Goal: Transaction & Acquisition: Download file/media

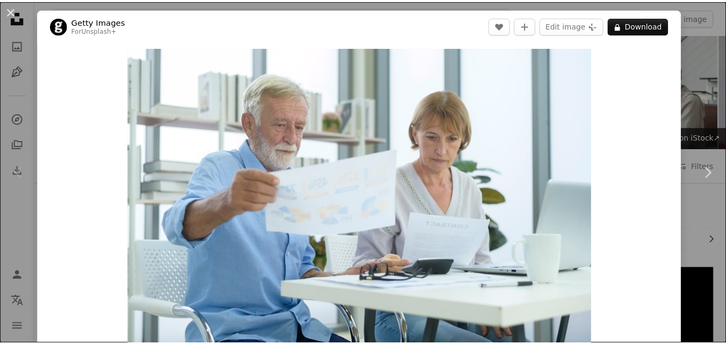
scroll to position [215, 0]
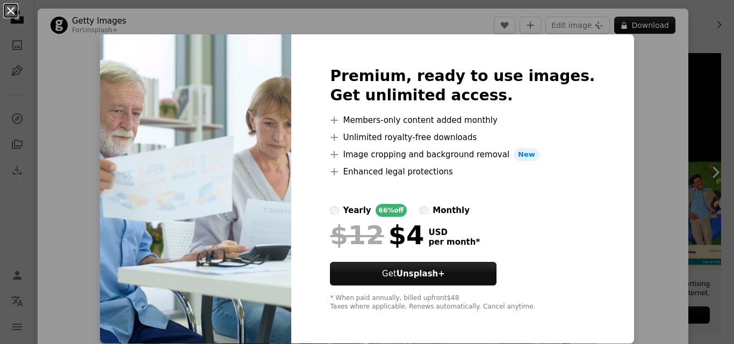
click at [11, 12] on button "An X shape" at bounding box center [10, 10] width 13 height 13
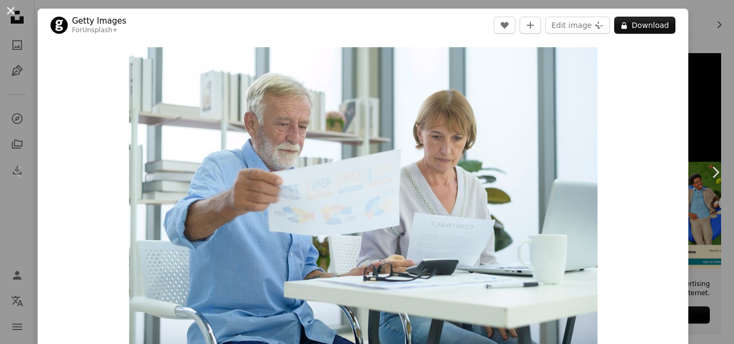
click at [9, 12] on button "An X shape" at bounding box center [10, 10] width 13 height 13
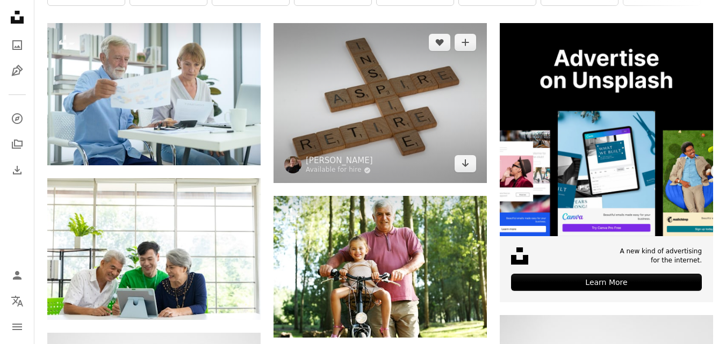
scroll to position [269, 0]
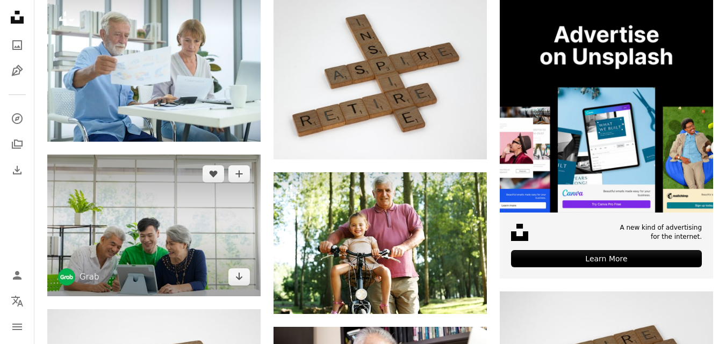
click at [162, 215] on img at bounding box center [153, 226] width 213 height 142
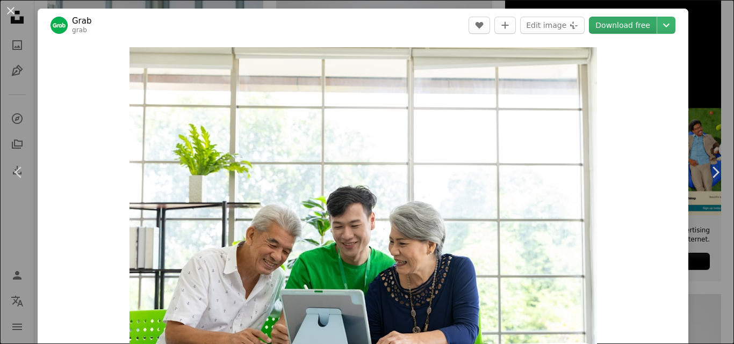
click at [601, 21] on link "Download free" at bounding box center [623, 25] width 68 height 17
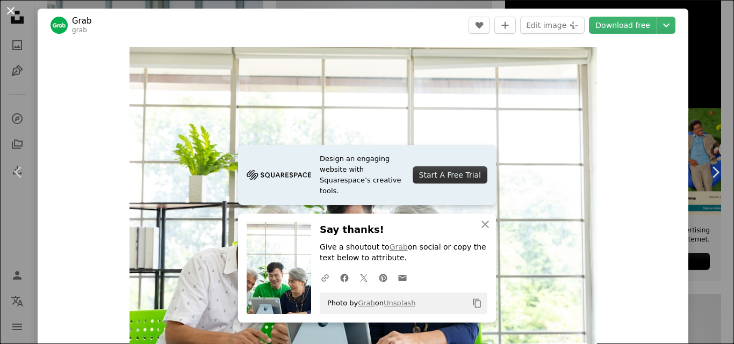
click at [5, 5] on button "An X shape" at bounding box center [10, 10] width 13 height 13
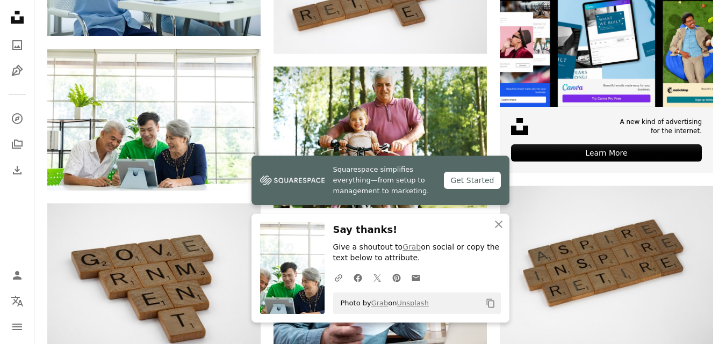
scroll to position [376, 0]
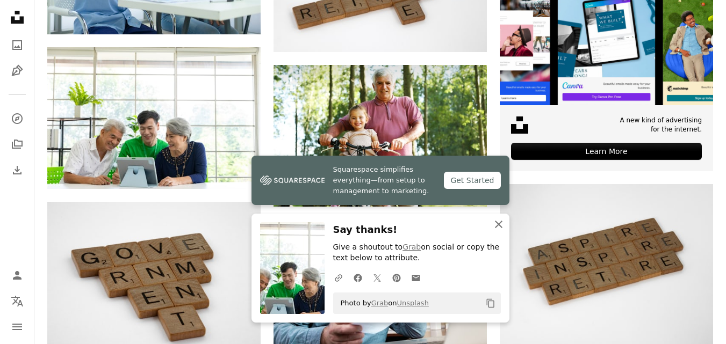
click at [494, 224] on icon "An X shape" at bounding box center [498, 224] width 13 height 13
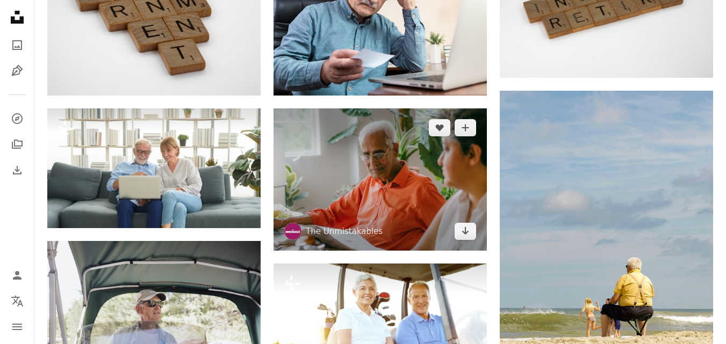
scroll to position [645, 0]
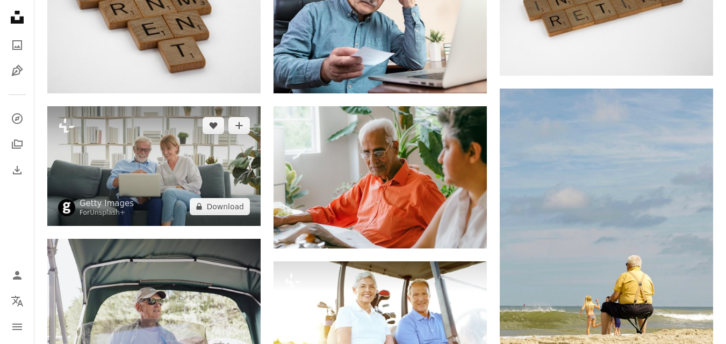
click at [175, 155] on img at bounding box center [153, 166] width 213 height 120
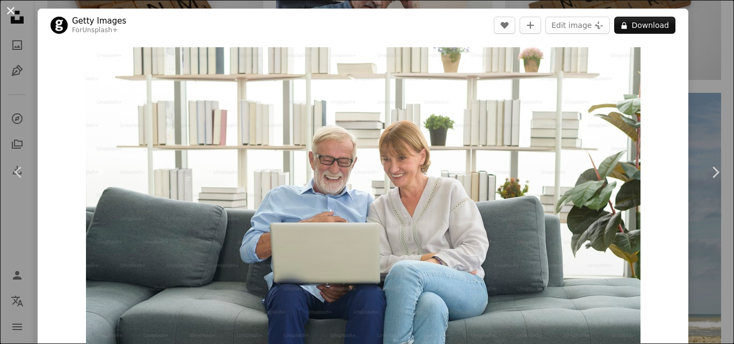
click at [7, 9] on button "An X shape" at bounding box center [10, 10] width 13 height 13
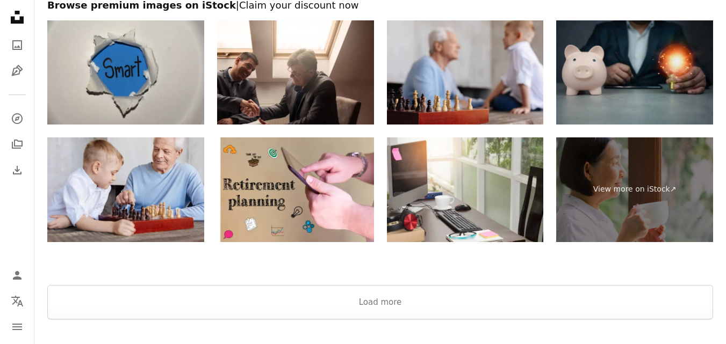
scroll to position [1845, 0]
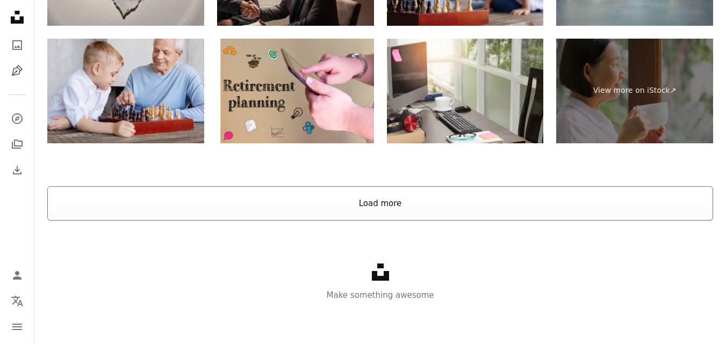
click at [388, 191] on button "Load more" at bounding box center [380, 203] width 666 height 34
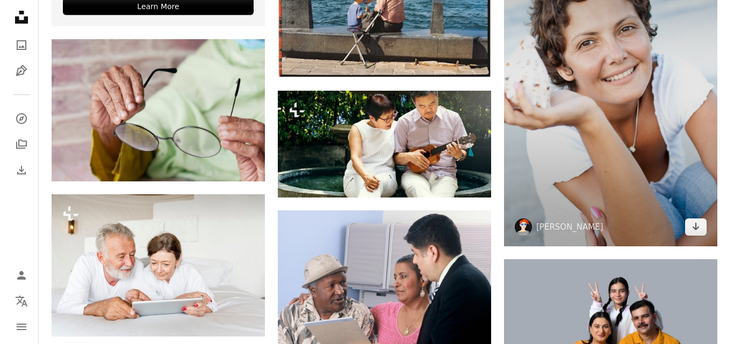
scroll to position [2168, 0]
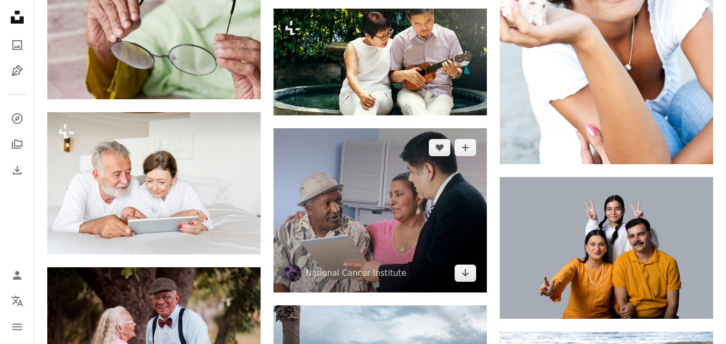
click at [370, 193] on img at bounding box center [379, 210] width 213 height 164
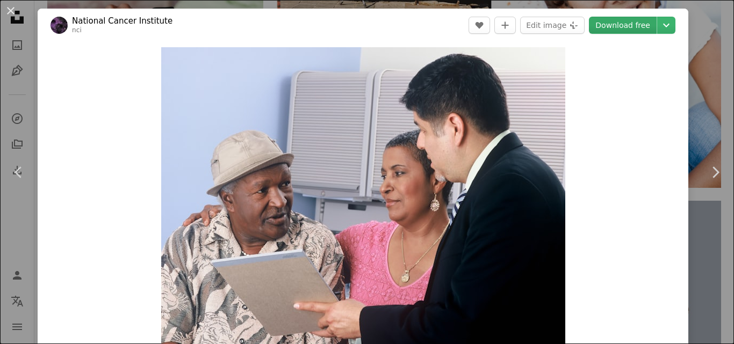
click at [614, 30] on link "Download free" at bounding box center [623, 25] width 68 height 17
